Goal: Task Accomplishment & Management: Manage account settings

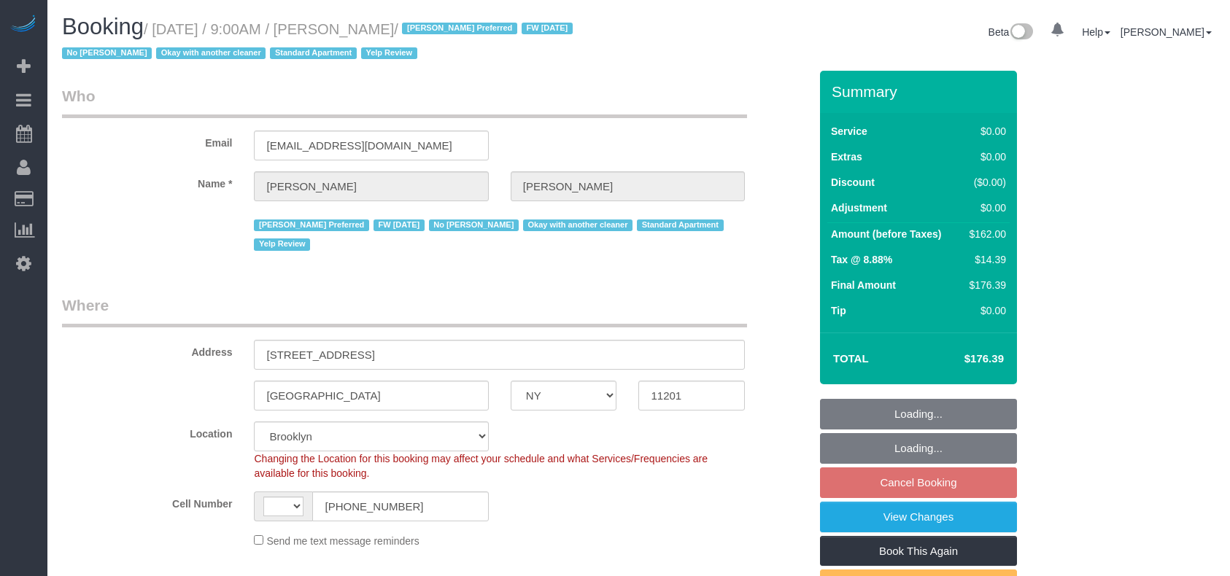
select select "NY"
select select "string:stripe-pm_1LOu1m4VGloSiKo75PkPpl5l"
select select "number:89"
select select "number:90"
select select "number:15"
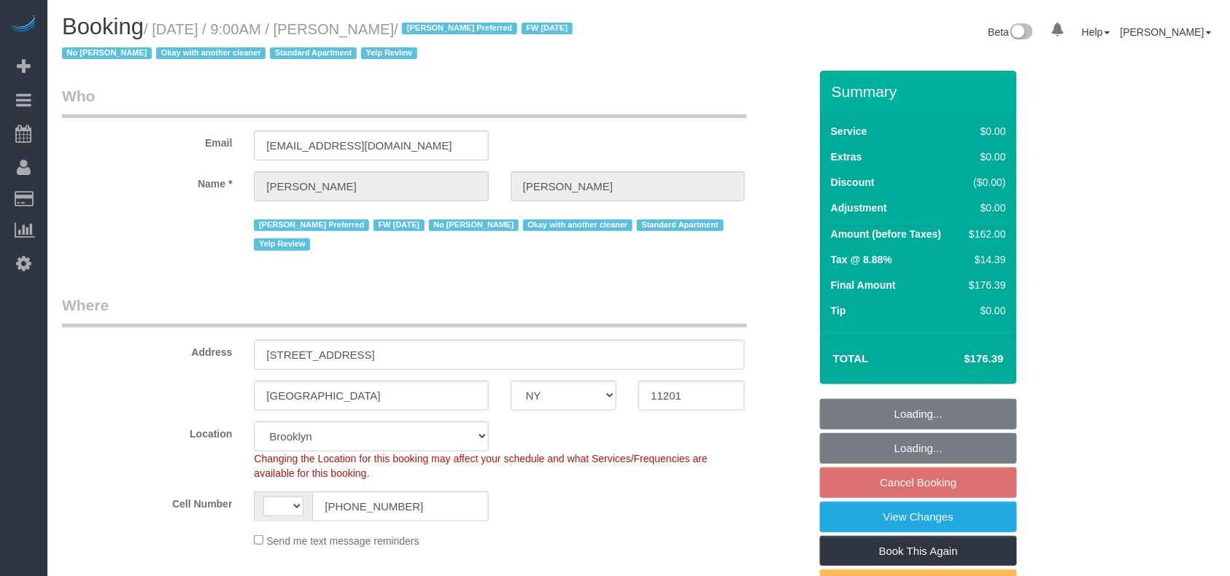
select select "number:5"
select select "number:21"
select select "string:US"
select select "object:832"
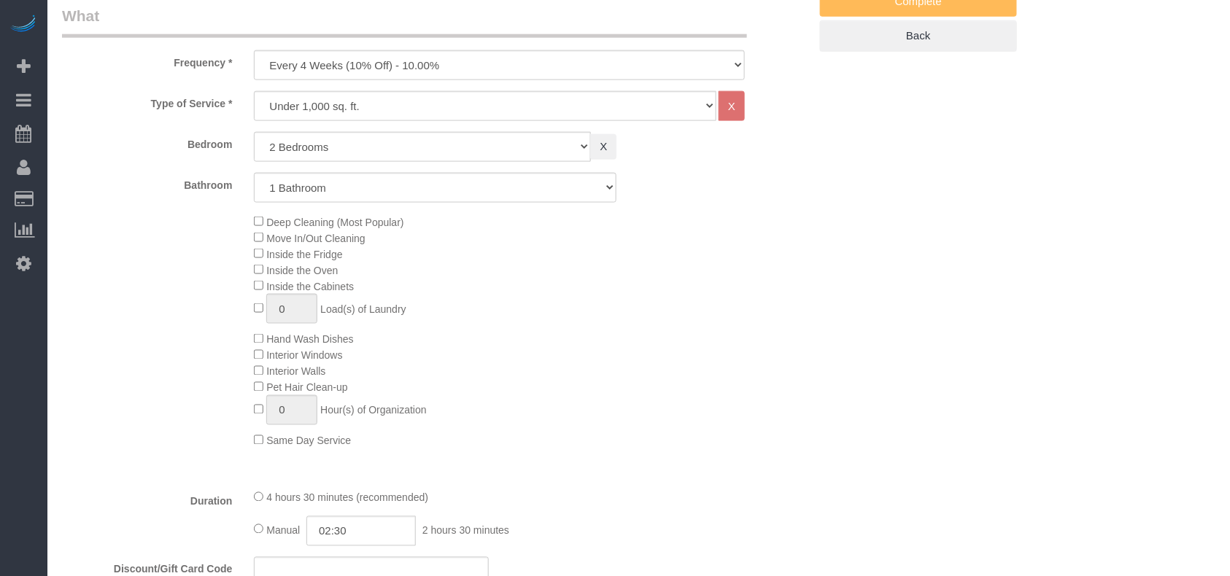
select select "spot2"
select select "2"
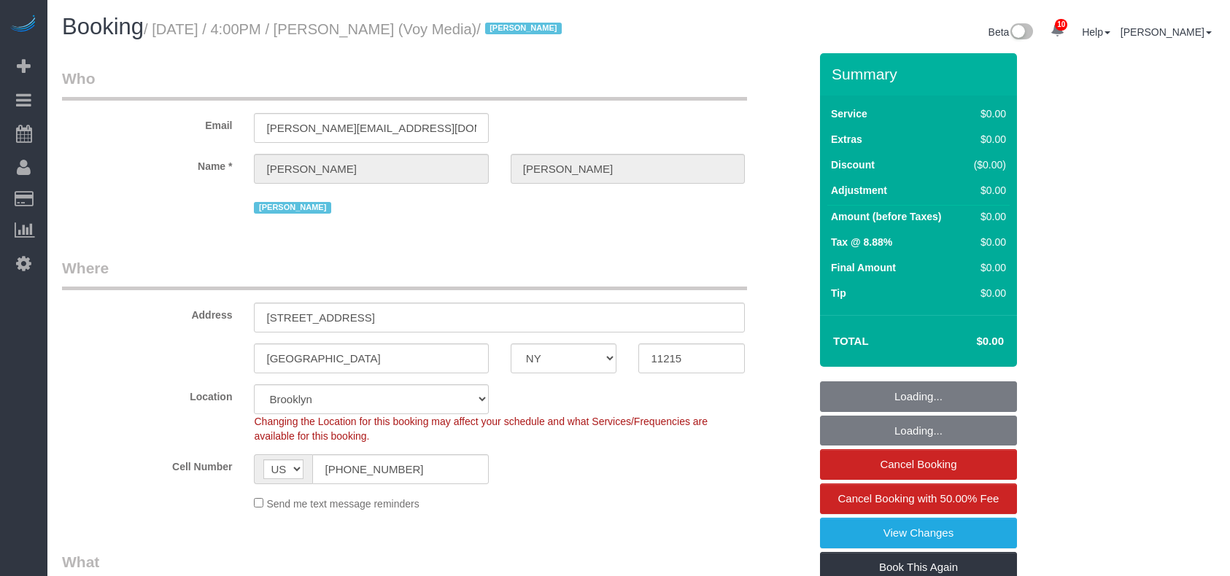
select select "NY"
select select "120"
select select "spot1"
select select "number:89"
select select "number:90"
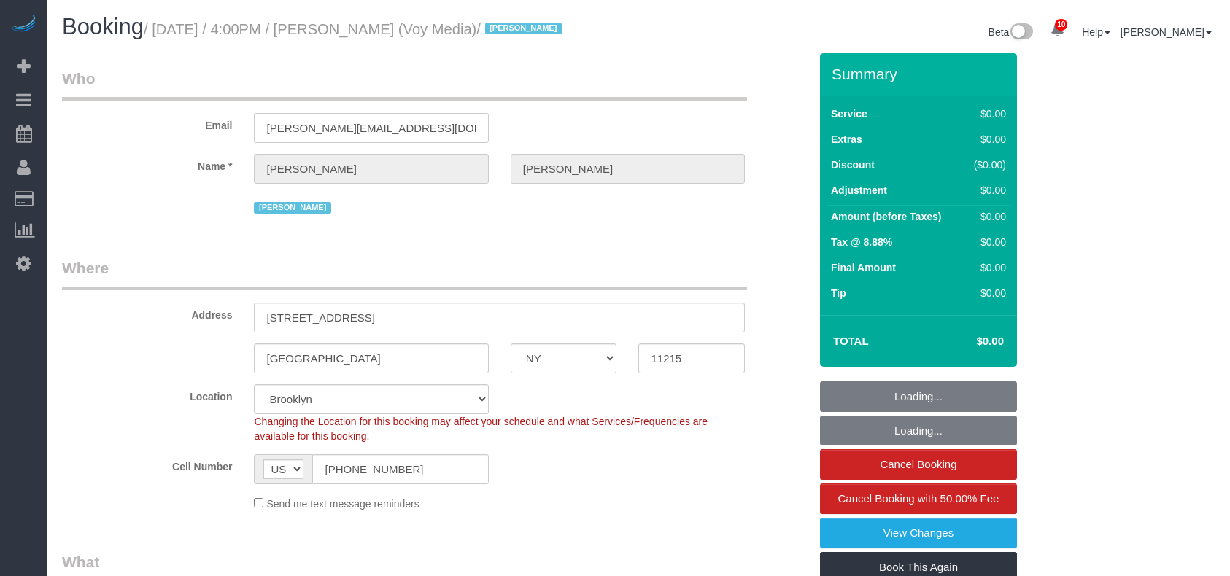
select select "number:15"
select select "number:5"
select select "number:21"
